Goal: Information Seeking & Learning: Learn about a topic

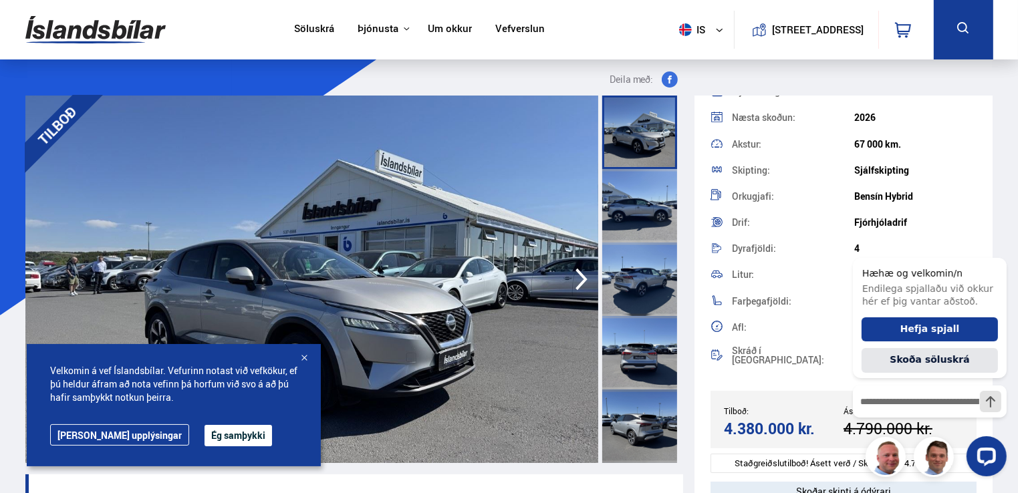
scroll to position [308, 0]
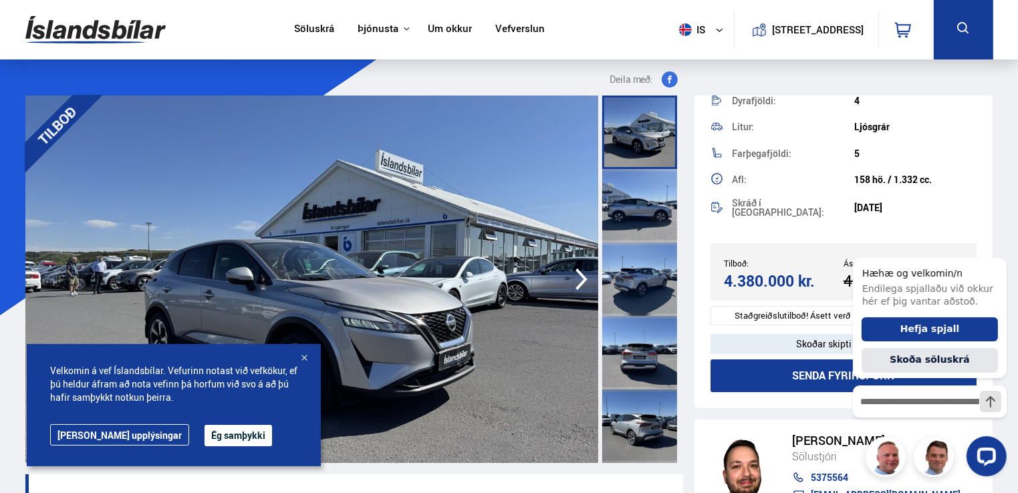
click at [205, 435] on button "Ég samþykki" at bounding box center [239, 435] width 68 height 21
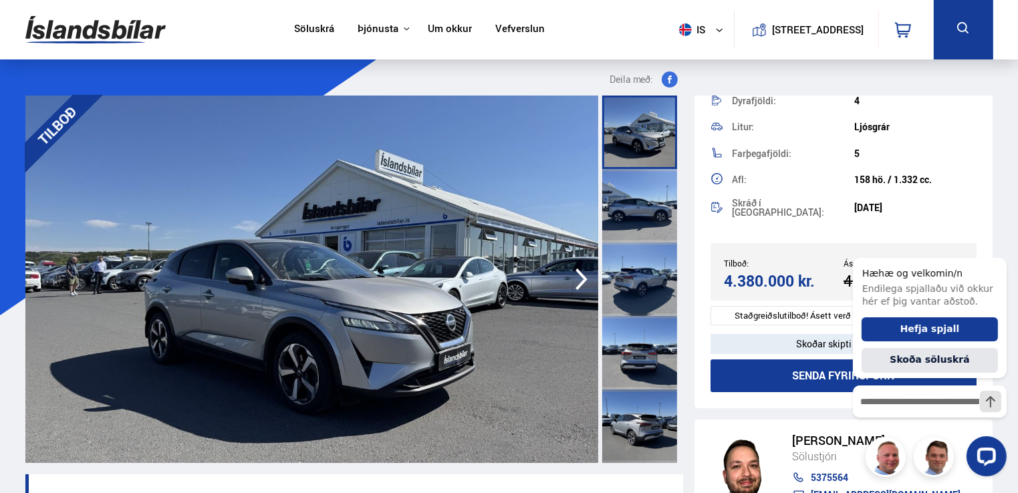
scroll to position [432, 0]
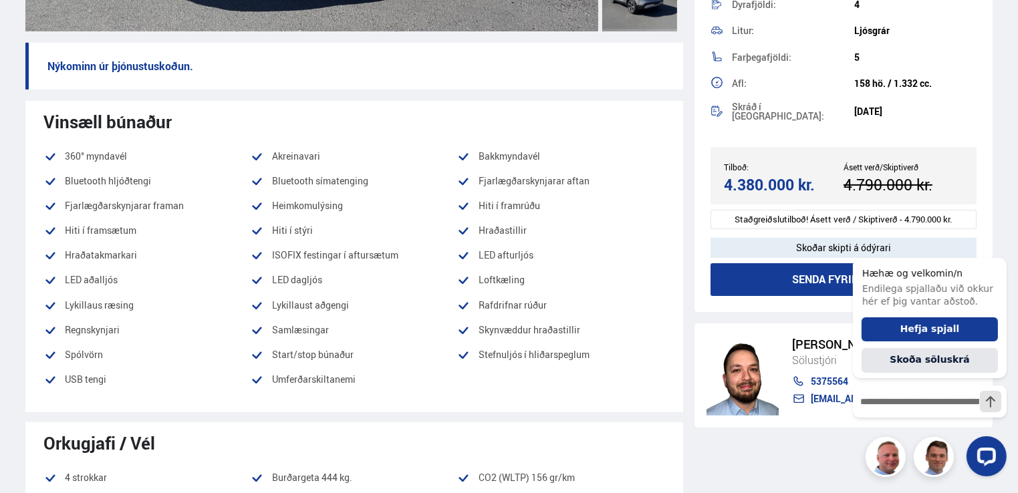
drag, startPoint x: 1010, startPoint y: 125, endPoint x: 1011, endPoint y: 79, distance: 46.1
drag, startPoint x: 1017, startPoint y: 13, endPoint x: 1018, endPoint y: 1, distance: 12.7
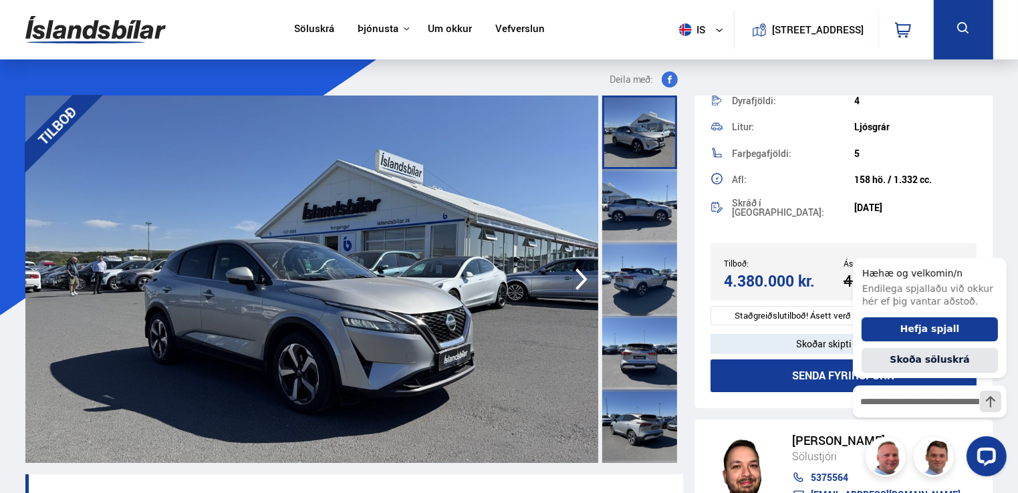
drag, startPoint x: 679, startPoint y: 142, endPoint x: 679, endPoint y: 166, distance: 24.1
click at [679, 166] on div at bounding box center [641, 280] width 83 height 368
click at [1000, 245] on icon "Hide greeting" at bounding box center [998, 246] width 7 height 7
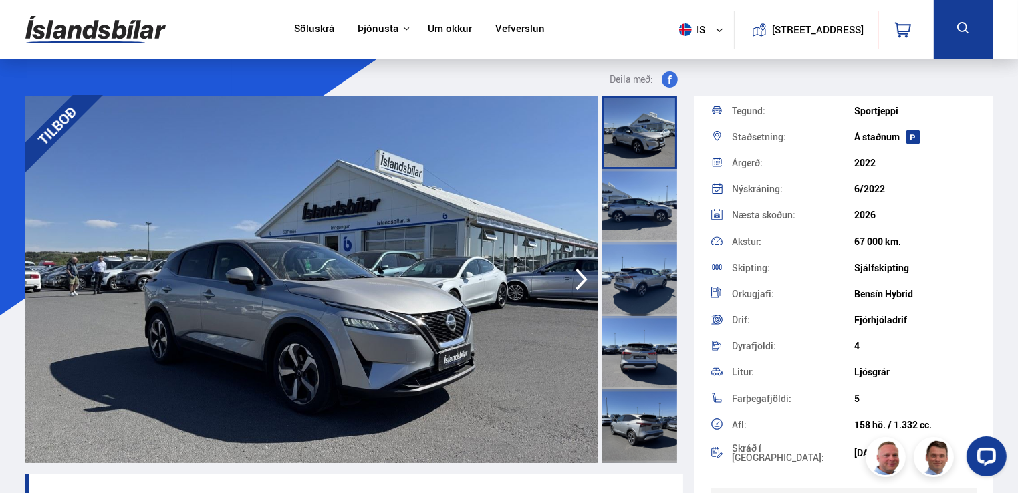
scroll to position [67, 0]
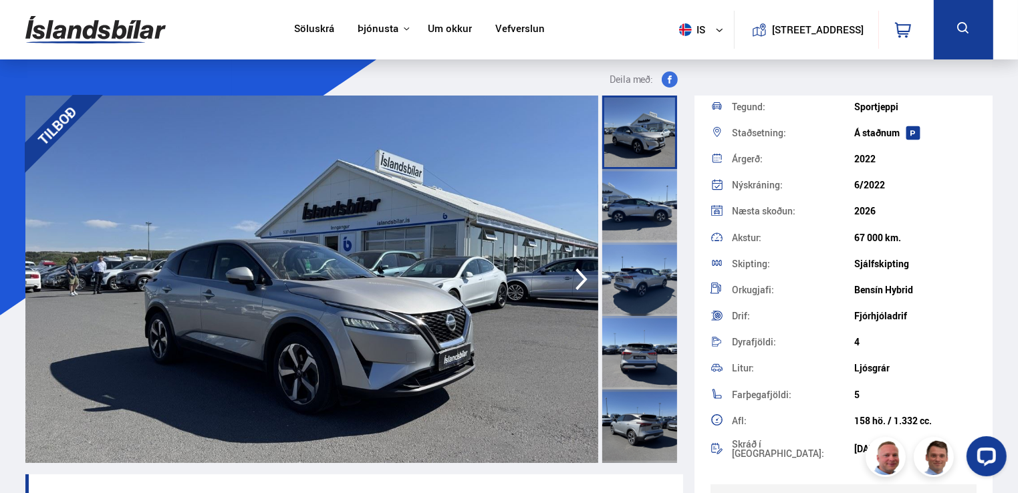
drag, startPoint x: 994, startPoint y: 149, endPoint x: 992, endPoint y: 179, distance: 30.1
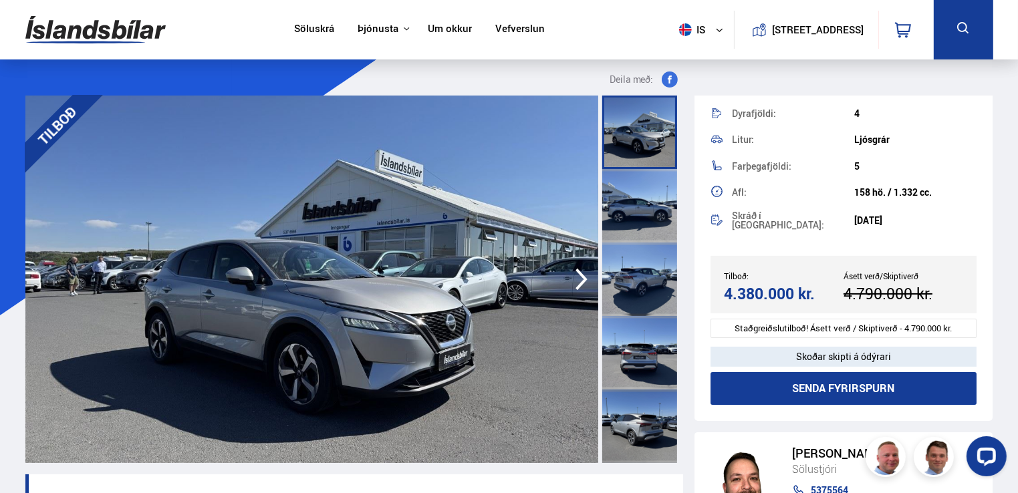
scroll to position [308, 0]
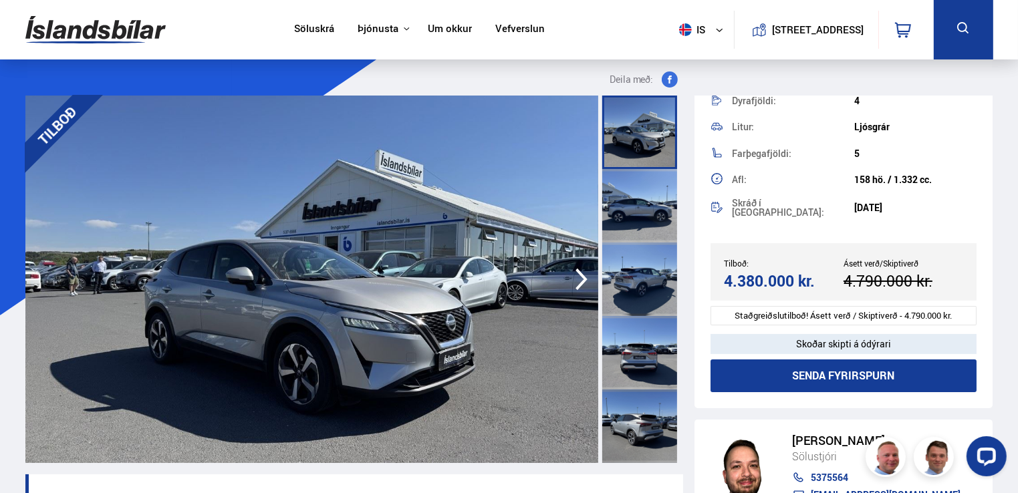
drag, startPoint x: 993, startPoint y: 332, endPoint x: 990, endPoint y: 291, distance: 41.5
click at [633, 205] on div at bounding box center [639, 206] width 75 height 74
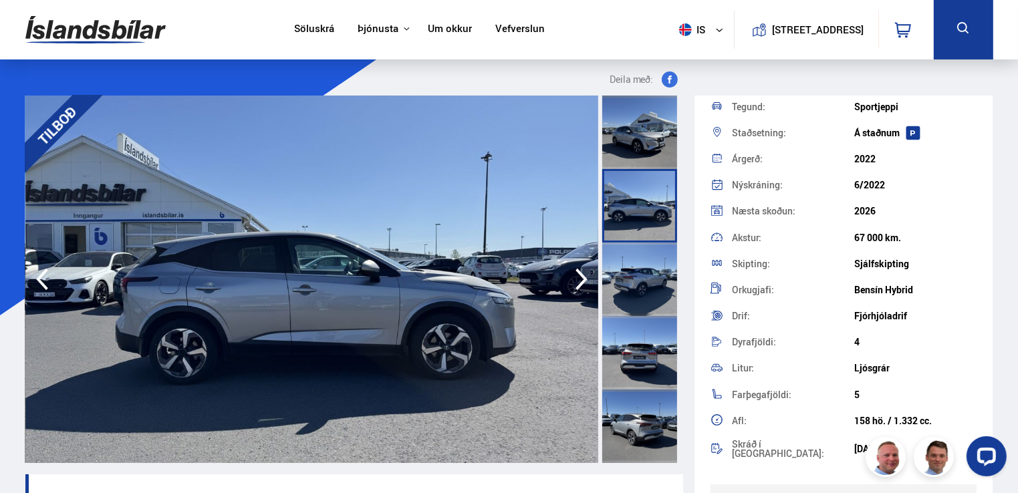
scroll to position [0, 0]
